Goal: Transaction & Acquisition: Purchase product/service

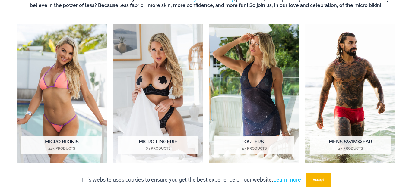
scroll to position [267, 0]
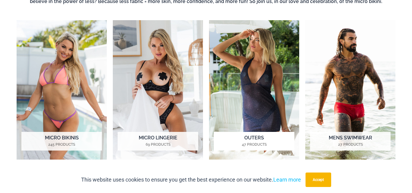
click at [249, 54] on img "Visit product category Outers" at bounding box center [254, 90] width 90 height 140
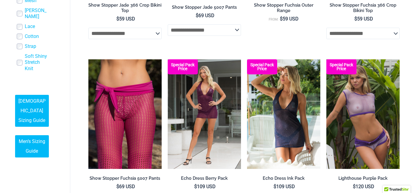
scroll to position [395, 0]
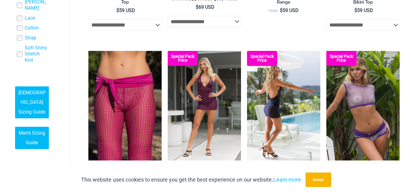
click at [284, 90] on img at bounding box center [283, 106] width 73 height 110
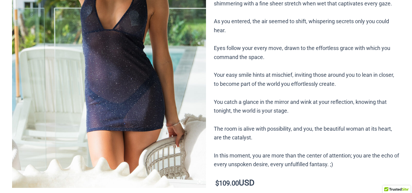
scroll to position [164, 0]
click at [129, 78] on img at bounding box center [109, 42] width 194 height 291
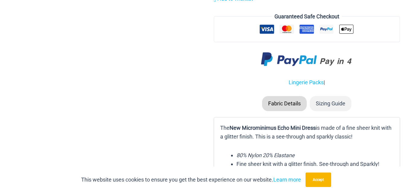
scroll to position [727, 0]
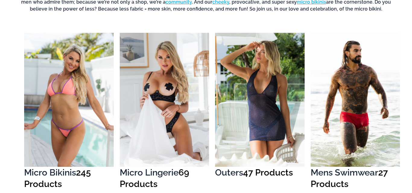
scroll to position [253, 0]
click at [169, 57] on img "Visit product category Micro Lingerie" at bounding box center [165, 100] width 90 height 134
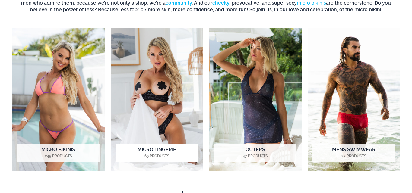
scroll to position [267, 0]
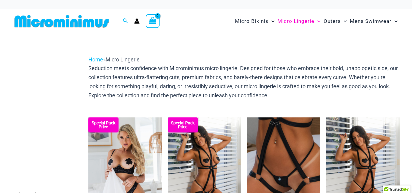
click at [169, 57] on div "Home » Micro Lingerie" at bounding box center [243, 59] width 311 height 9
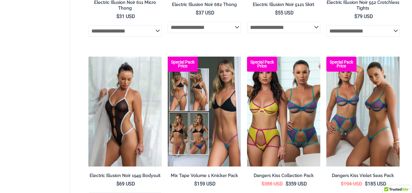
scroll to position [924, 0]
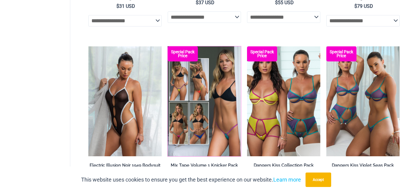
click at [169, 57] on b "Special Pack Price" at bounding box center [183, 54] width 30 height 8
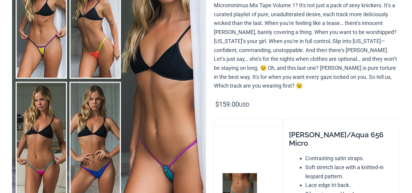
scroll to position [129, 0]
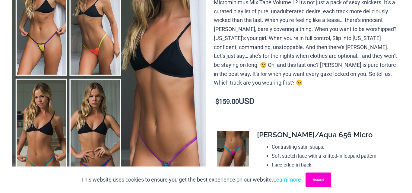
click at [316, 180] on button "Accept" at bounding box center [319, 180] width 26 height 14
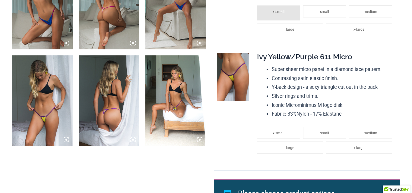
scroll to position [752, 0]
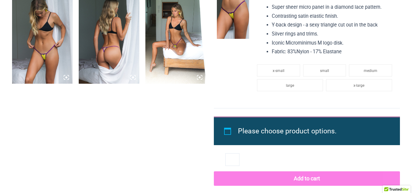
click at [316, 180] on div "Add to Wishlist Add to Wishlist" at bounding box center [307, 180] width 186 height 52
click at [286, 125] on li "Please choose product options." at bounding box center [312, 132] width 148 height 14
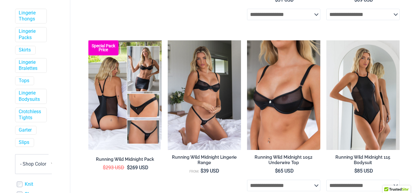
scroll to position [248, 0]
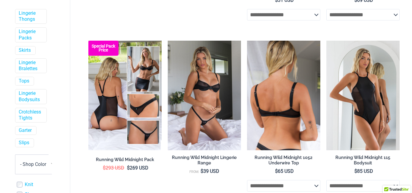
click at [264, 75] on img at bounding box center [283, 96] width 73 height 110
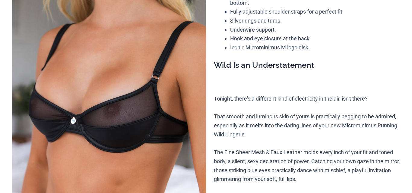
scroll to position [136, 0]
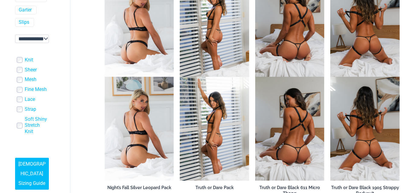
scroll to position [248, 0]
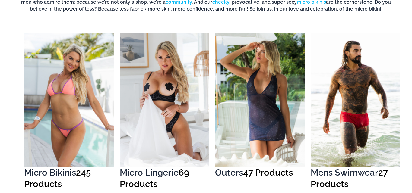
scroll to position [253, 0]
click at [65, 85] on img "Visit product category Micro Bikinis" at bounding box center [69, 100] width 90 height 134
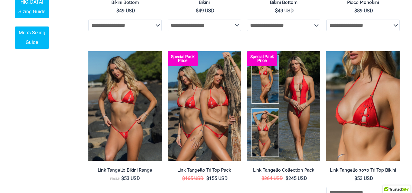
scroll to position [511, 0]
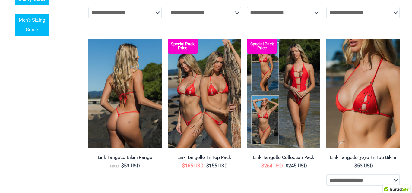
click at [127, 96] on img at bounding box center [124, 94] width 73 height 110
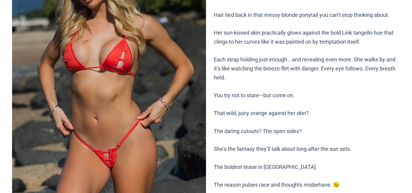
scroll to position [125, 0]
